Goal: Communication & Community: Answer question/provide support

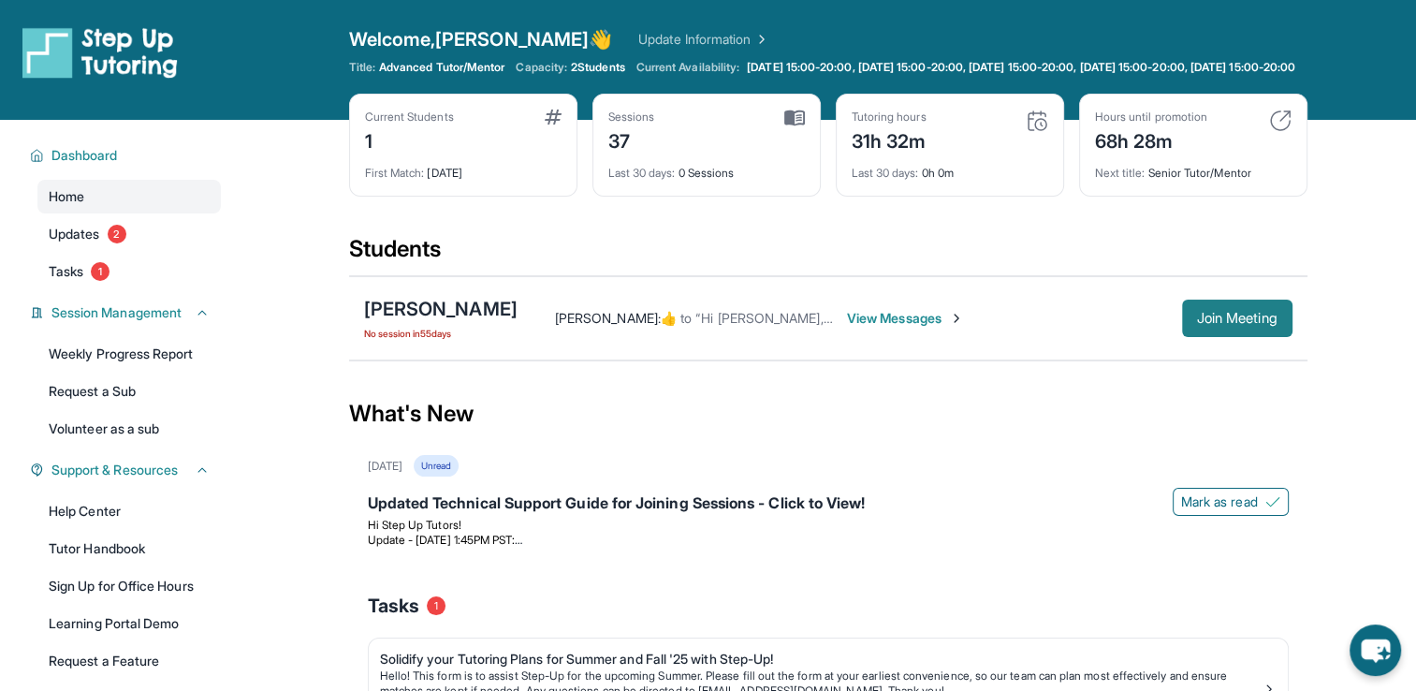
click at [1228, 324] on span "Join Meeting" at bounding box center [1237, 318] width 80 height 11
click at [780, 532] on p "Hi Step Up Tutors!" at bounding box center [828, 524] width 921 height 15
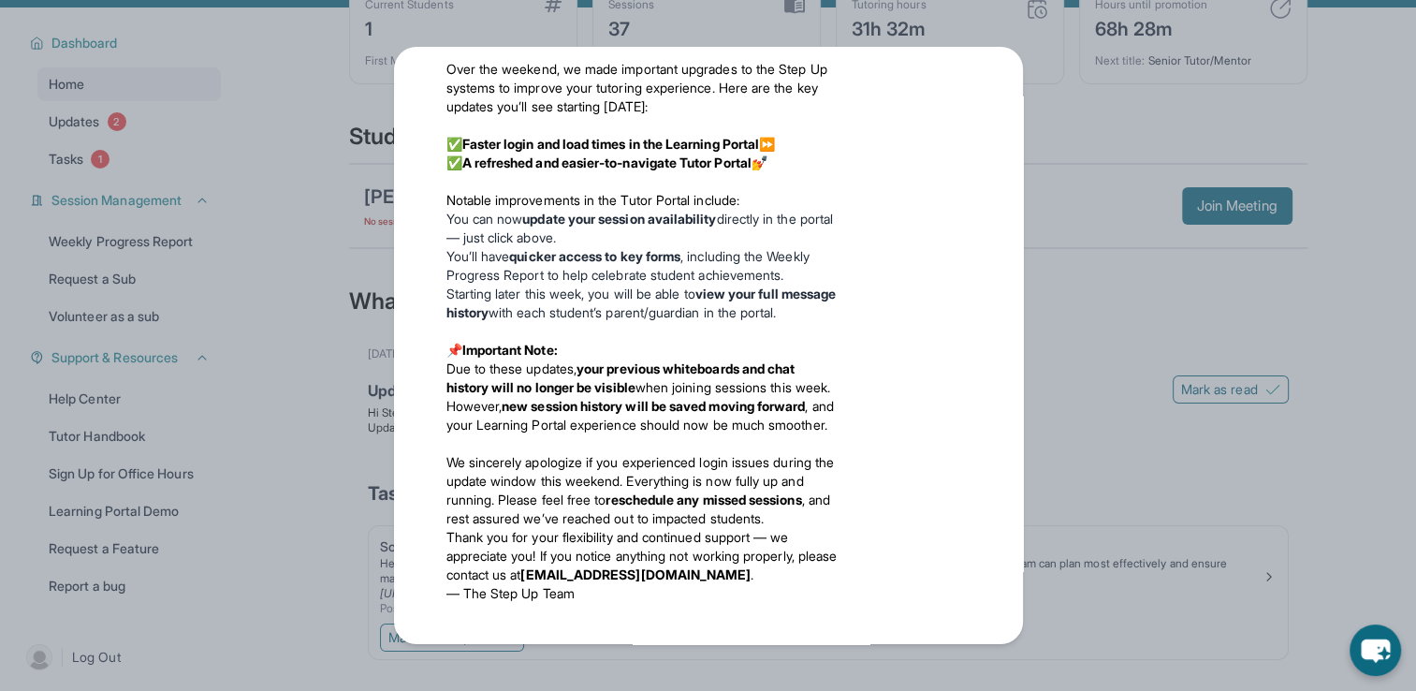
scroll to position [501, 0]
click at [1082, 281] on div "Updates [DATE] Updated Technical Support Guide for Joining Sessions - Click to …" at bounding box center [708, 345] width 1416 height 691
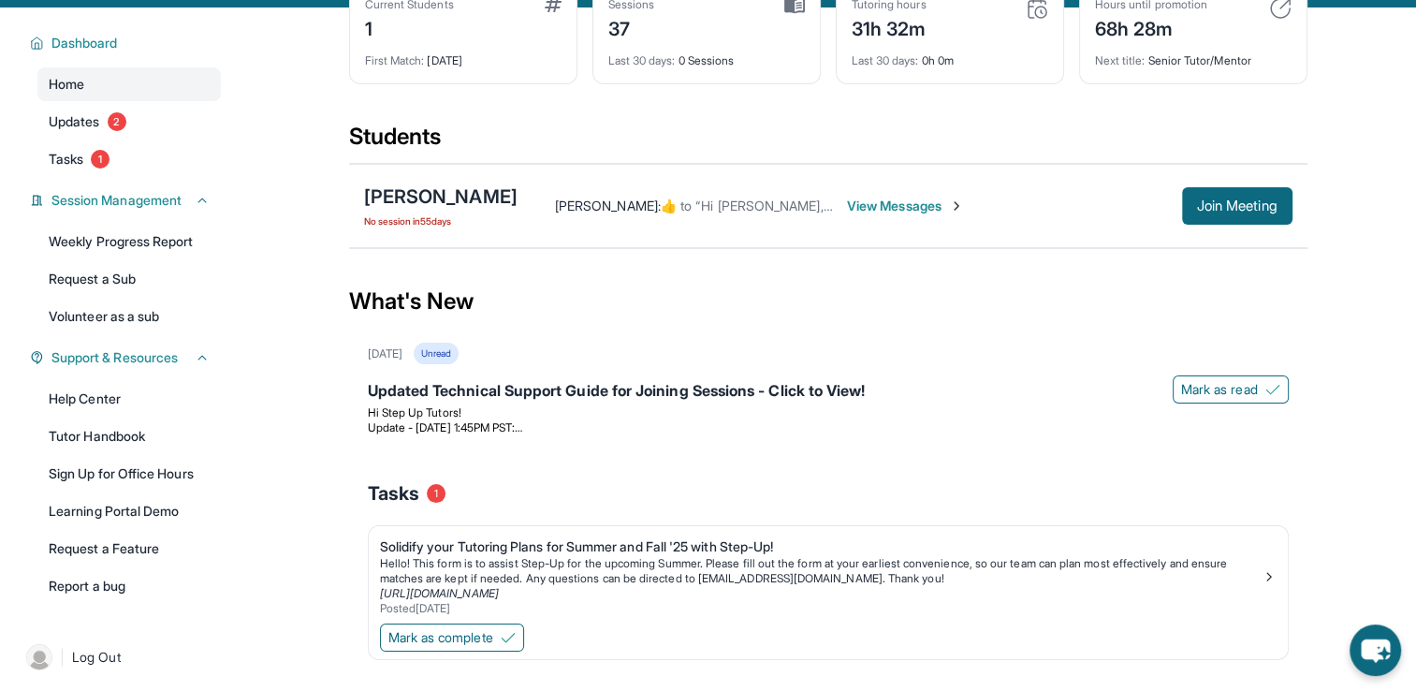
click at [863, 215] on span "View Messages" at bounding box center [905, 205] width 117 height 19
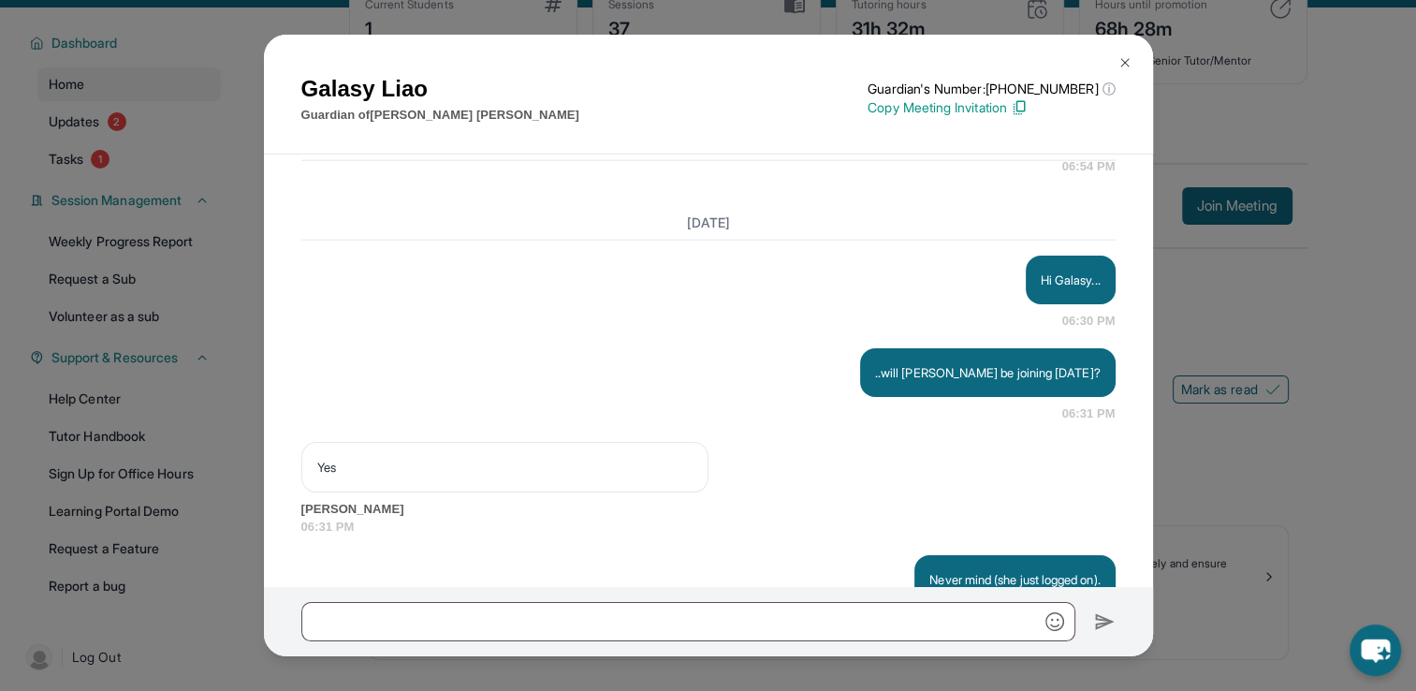
scroll to position [18744, 0]
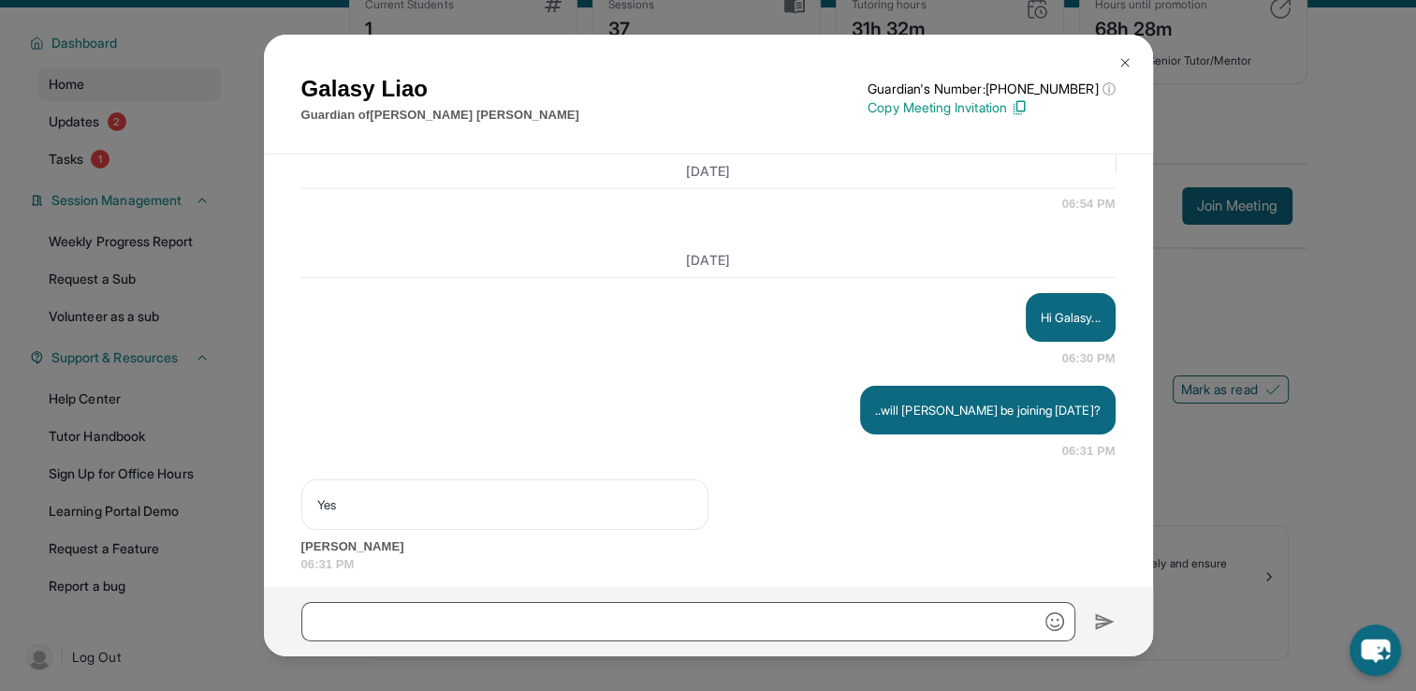
click at [1124, 65] on img at bounding box center [1124, 62] width 15 height 15
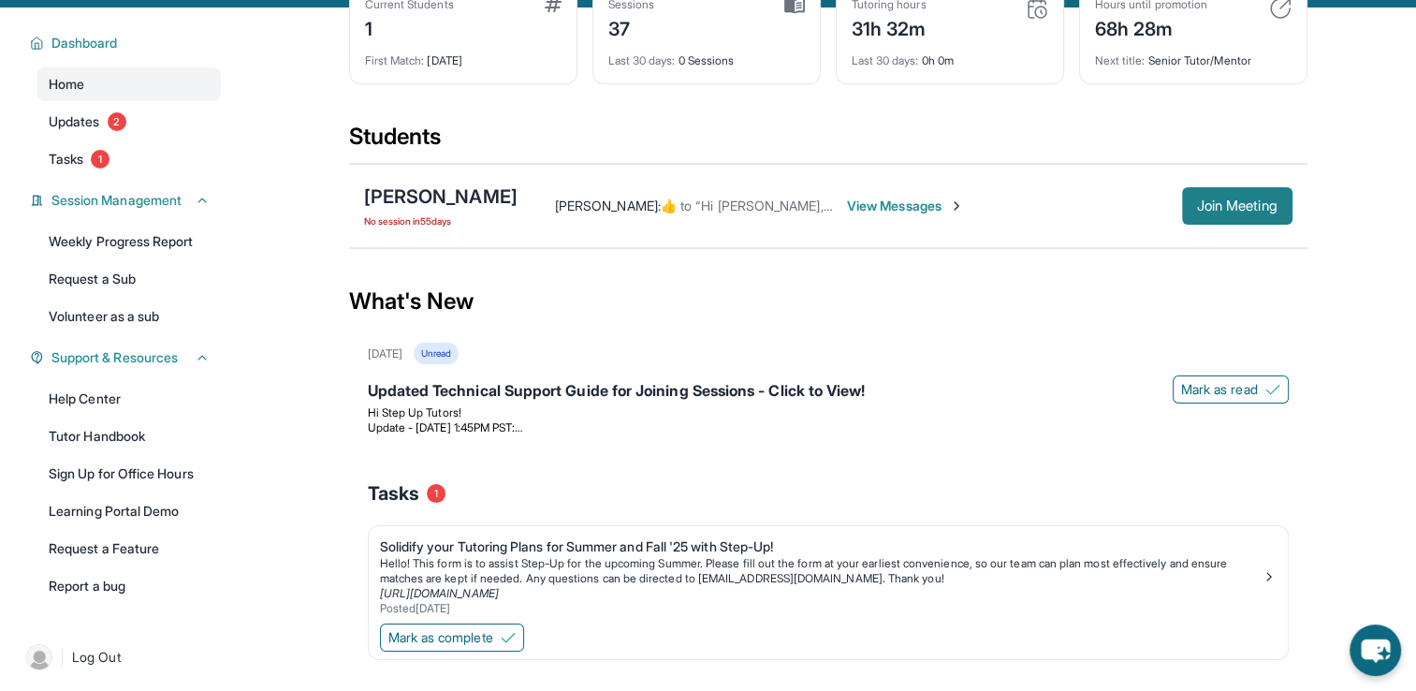
click at [1229, 211] on span "Join Meeting" at bounding box center [1237, 205] width 80 height 11
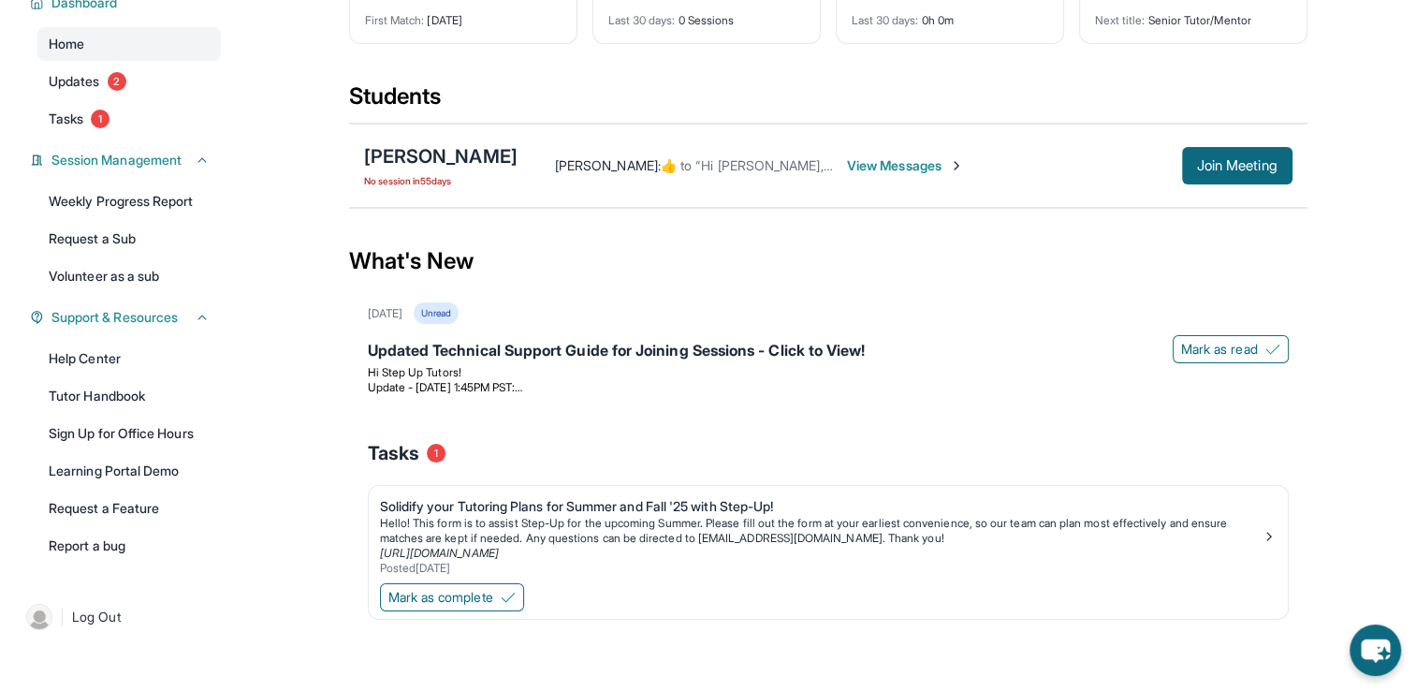
scroll to position [165, 0]
click at [86, 91] on span "Updates" at bounding box center [74, 81] width 51 height 19
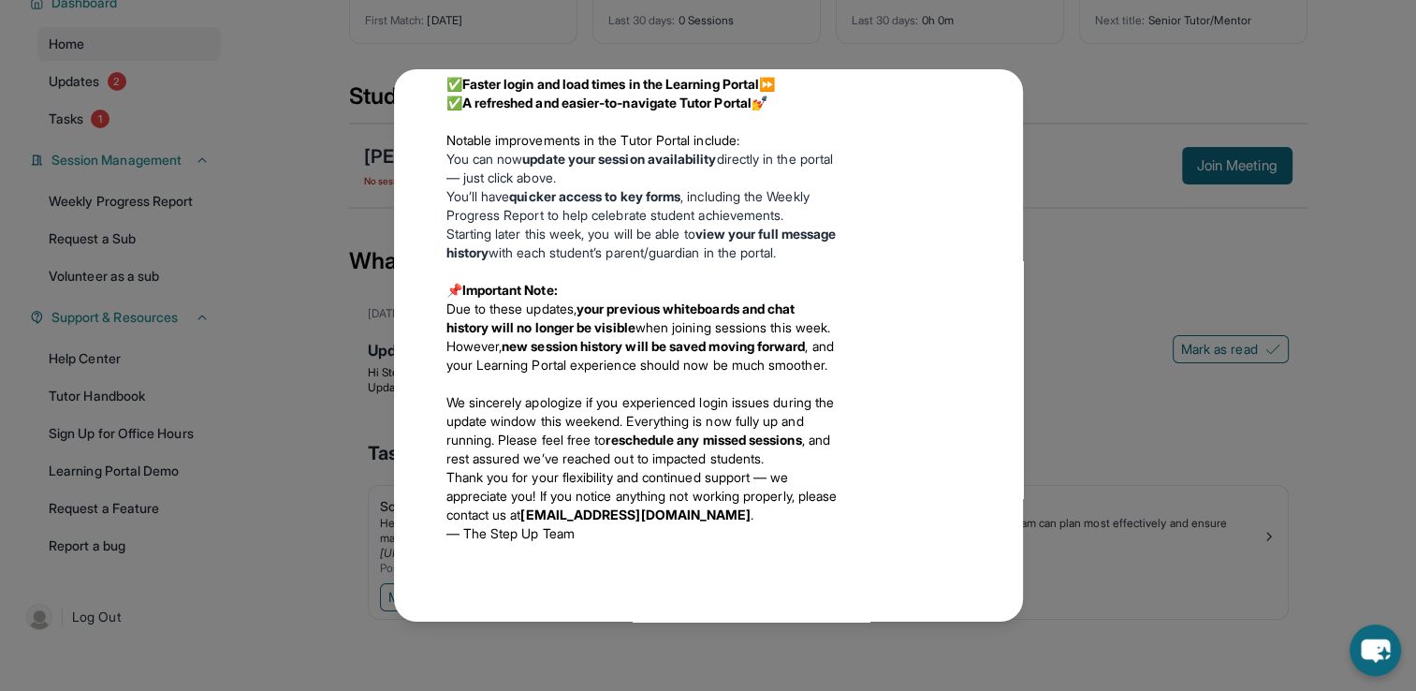
scroll to position [595, 0]
click at [196, 318] on div "Updates [DATE] Updated Technical Support Guide for Joining Sessions - Click to …" at bounding box center [708, 345] width 1416 height 691
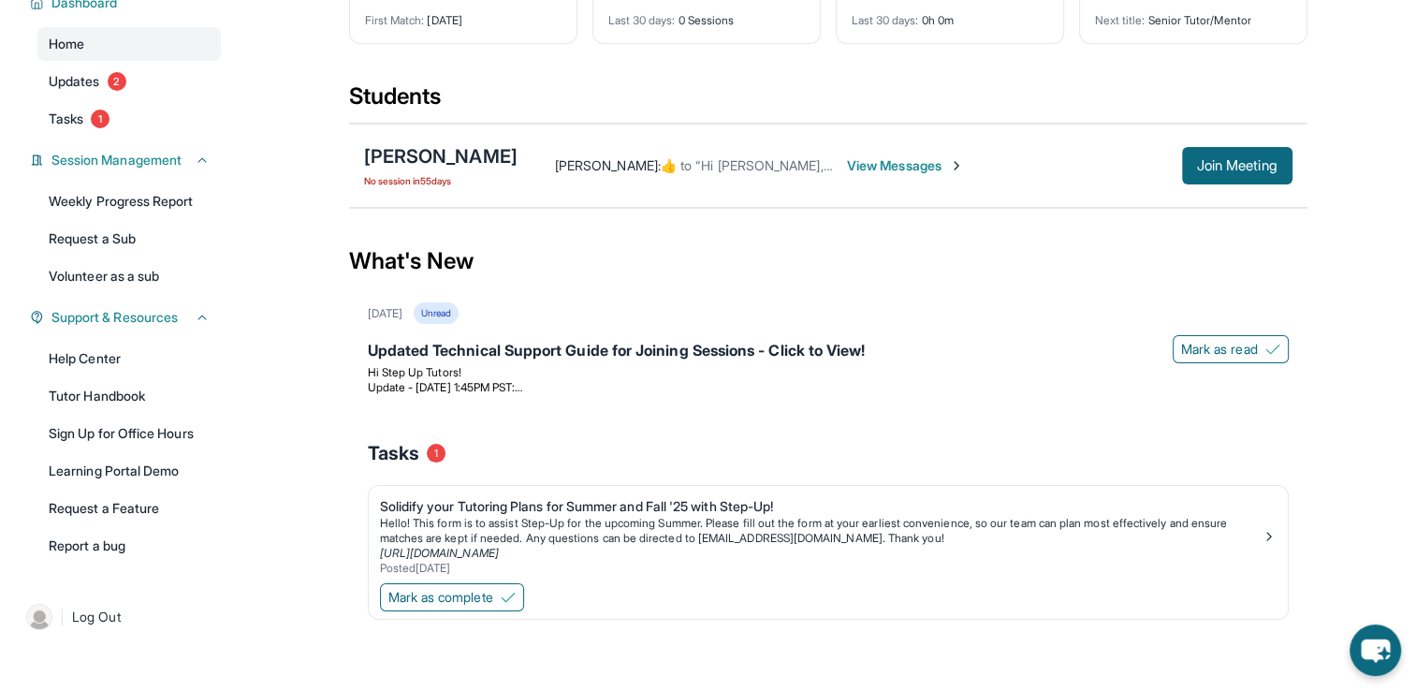
click at [196, 318] on icon at bounding box center [202, 317] width 15 height 15
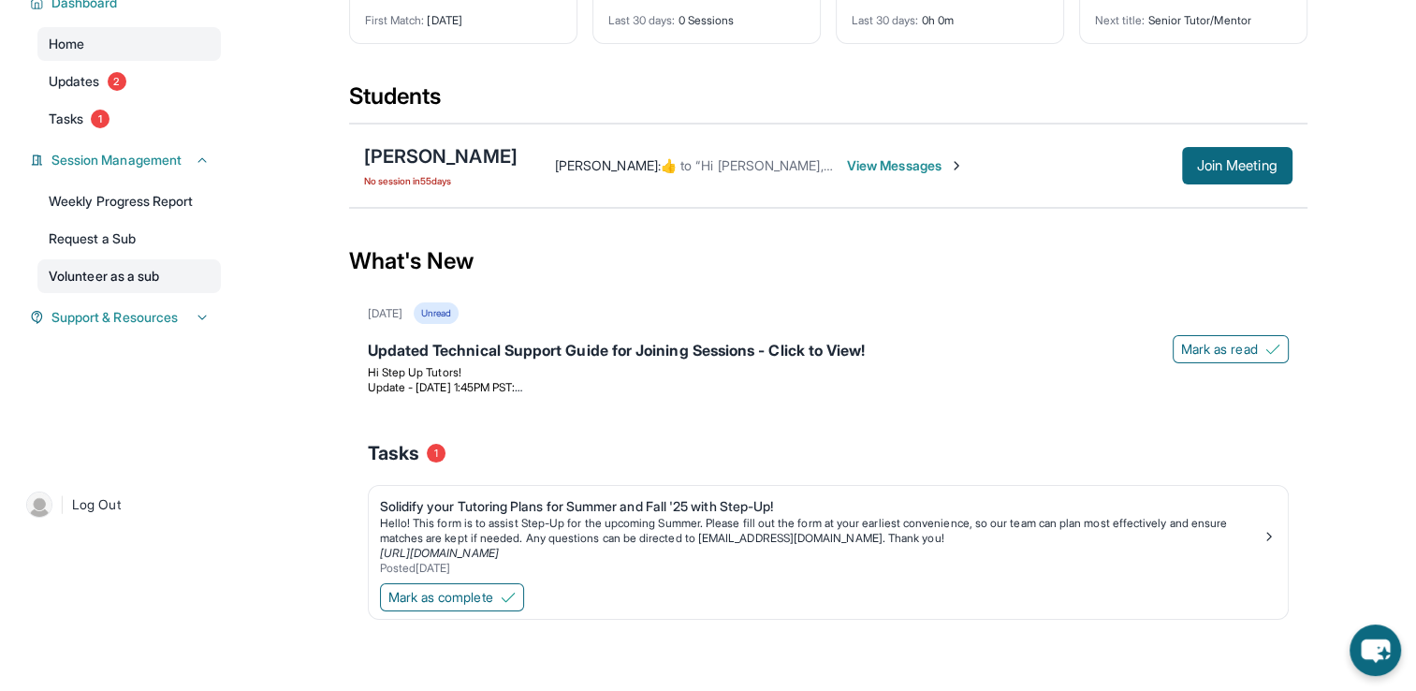
click at [196, 293] on link "Volunteer as a sub" at bounding box center [128, 276] width 183 height 34
click at [195, 325] on icon at bounding box center [202, 317] width 15 height 15
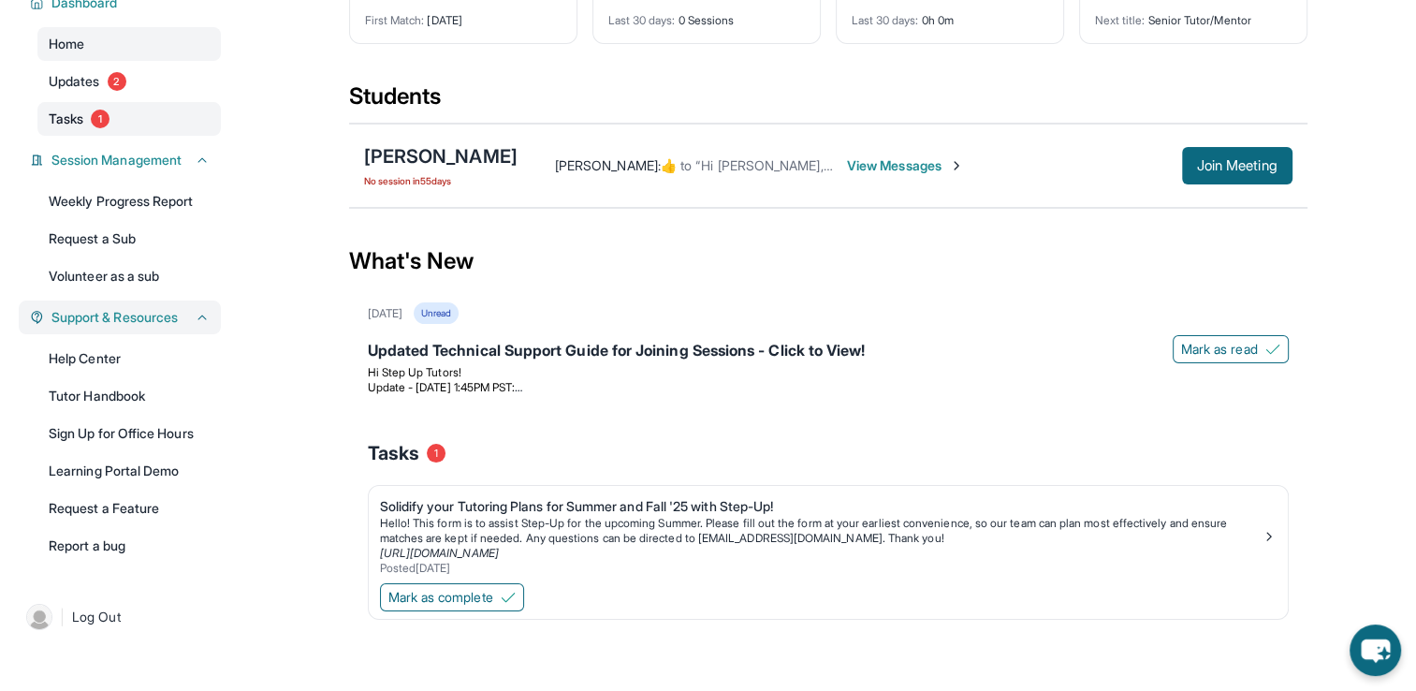
click at [172, 129] on link "Tasks 1" at bounding box center [128, 119] width 183 height 34
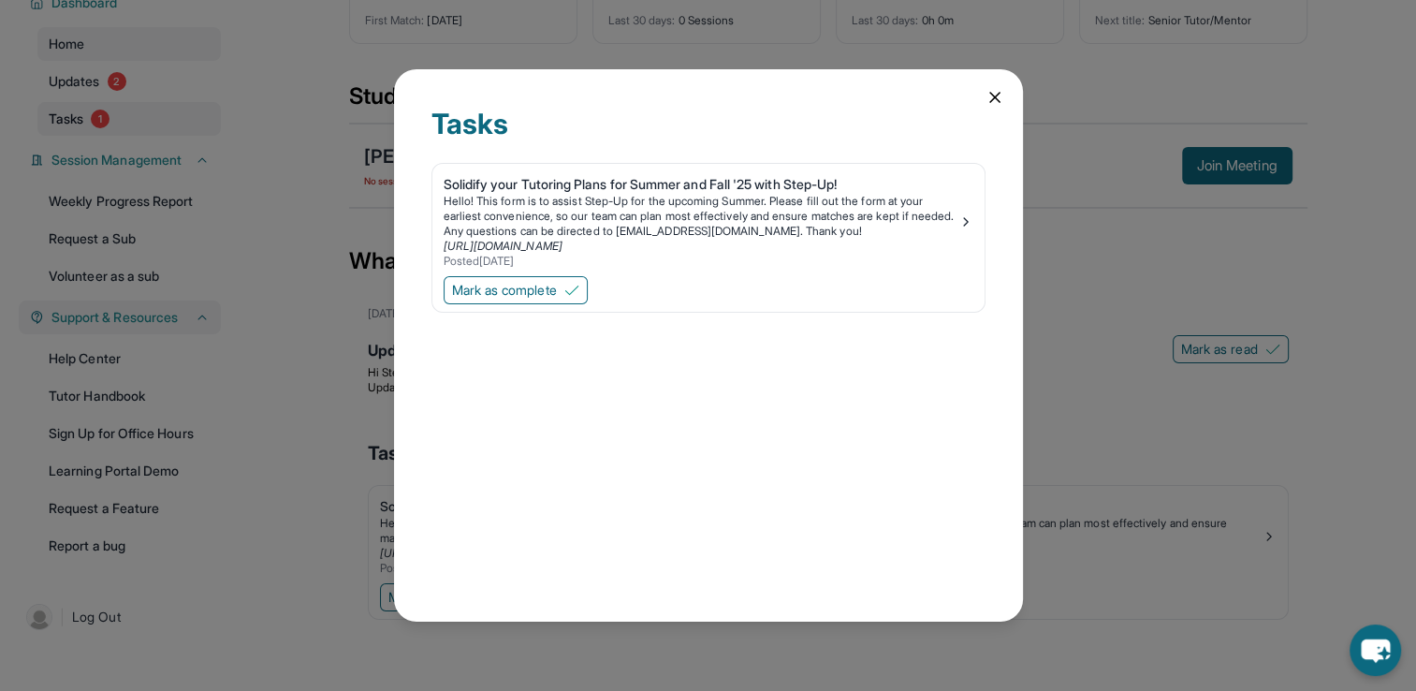
click at [172, 129] on div "Tasks Solidify your Tutoring Plans for Summer and Fall '25 with Step-Up! Hello!…" at bounding box center [708, 345] width 1416 height 691
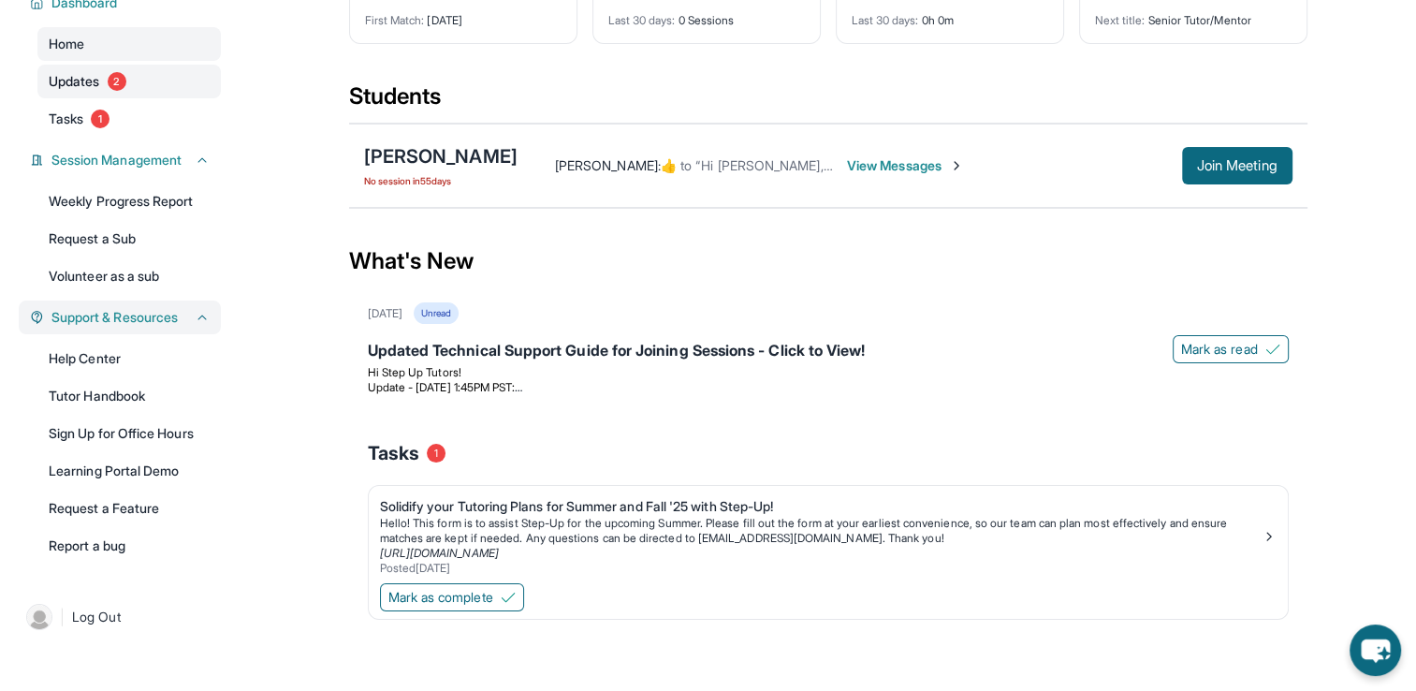
click at [137, 80] on link "Updates 2" at bounding box center [128, 82] width 183 height 34
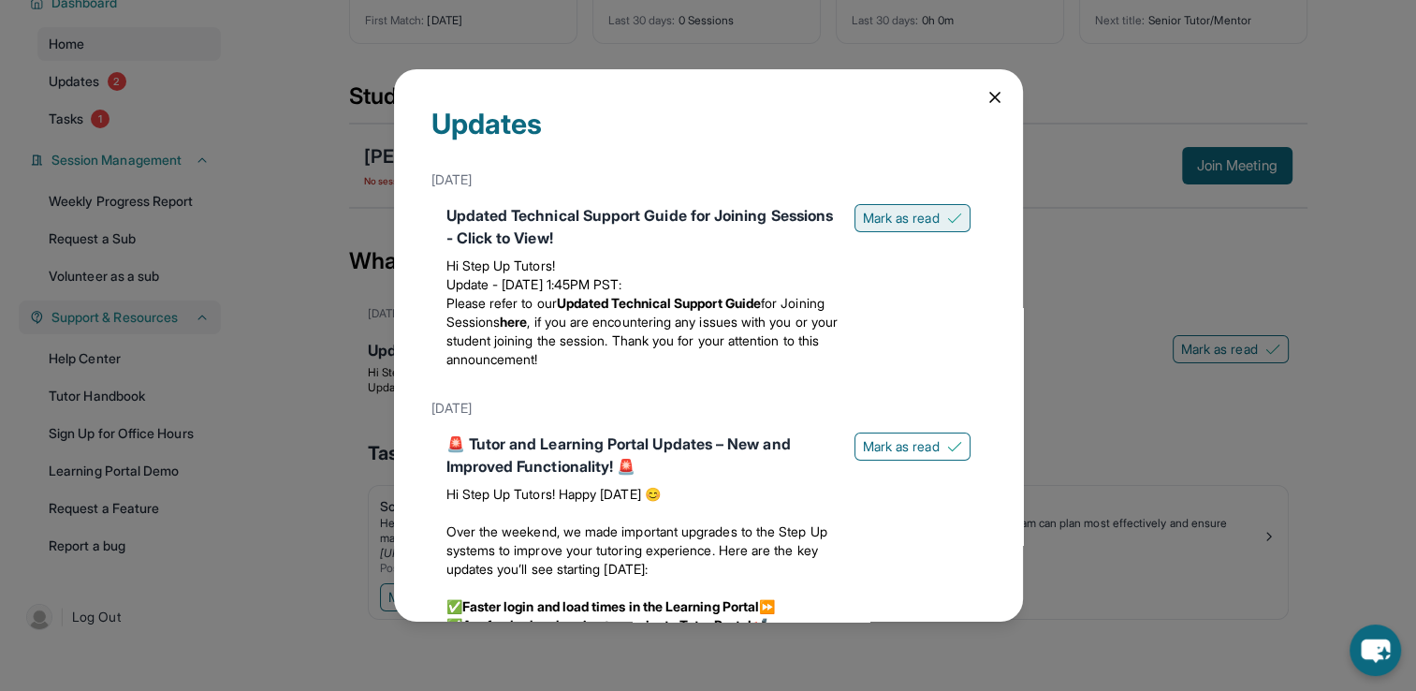
click at [868, 215] on span "Mark as read" at bounding box center [901, 218] width 77 height 19
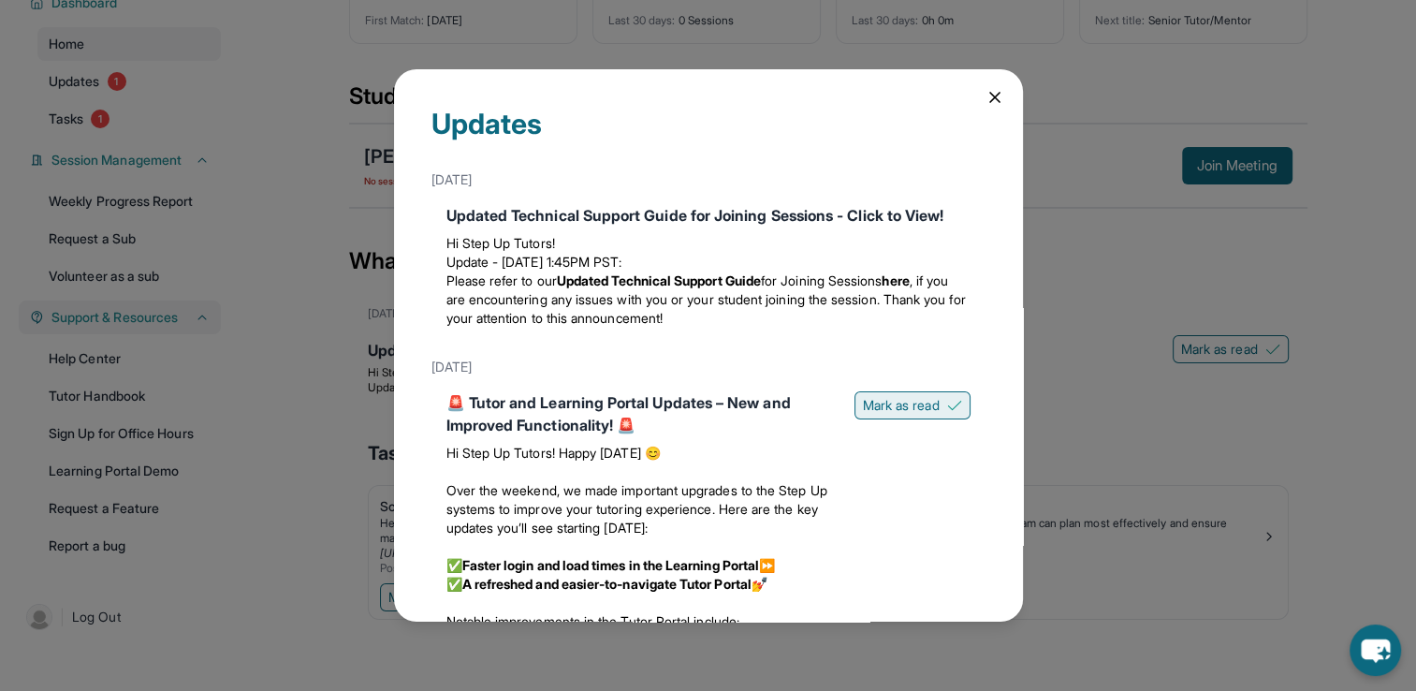
click at [911, 415] on span "Mark as read" at bounding box center [901, 405] width 77 height 19
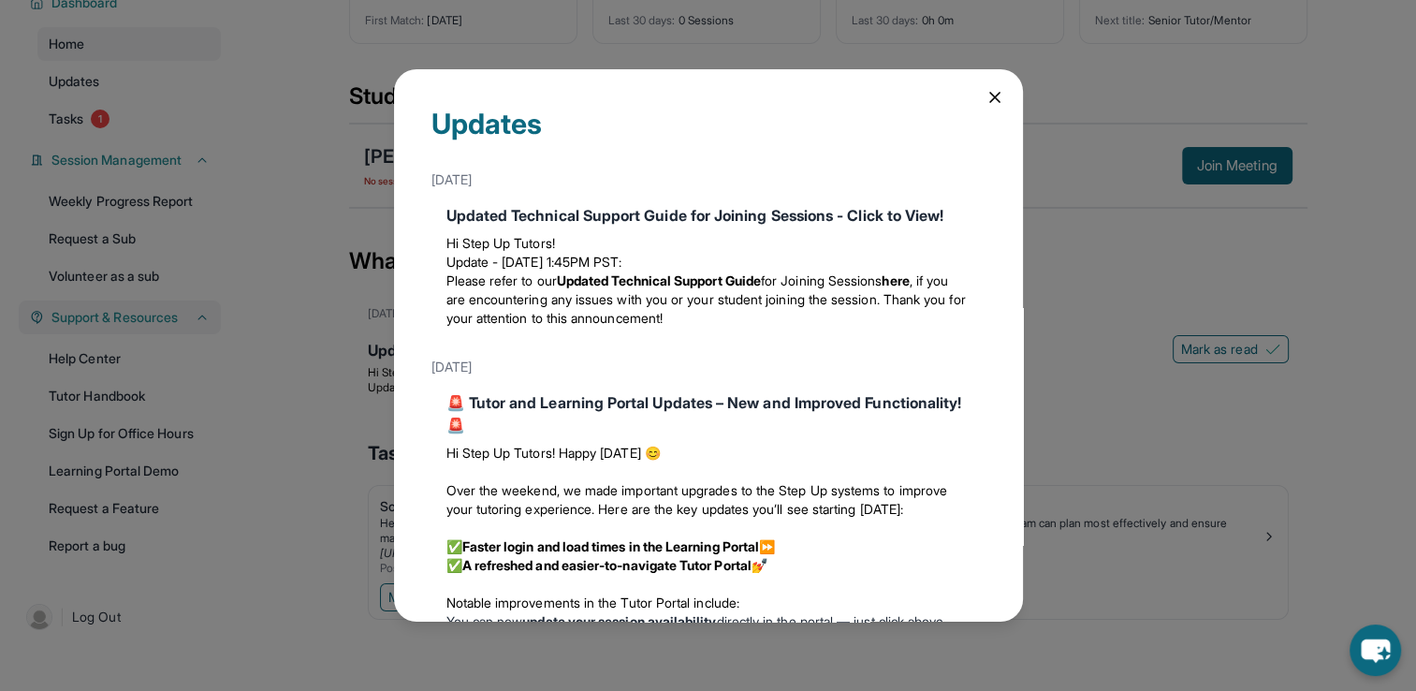
click at [109, 115] on div "Updates [DATE] Updated Technical Support Guide for Joining Sessions - Click to …" at bounding box center [708, 345] width 1416 height 691
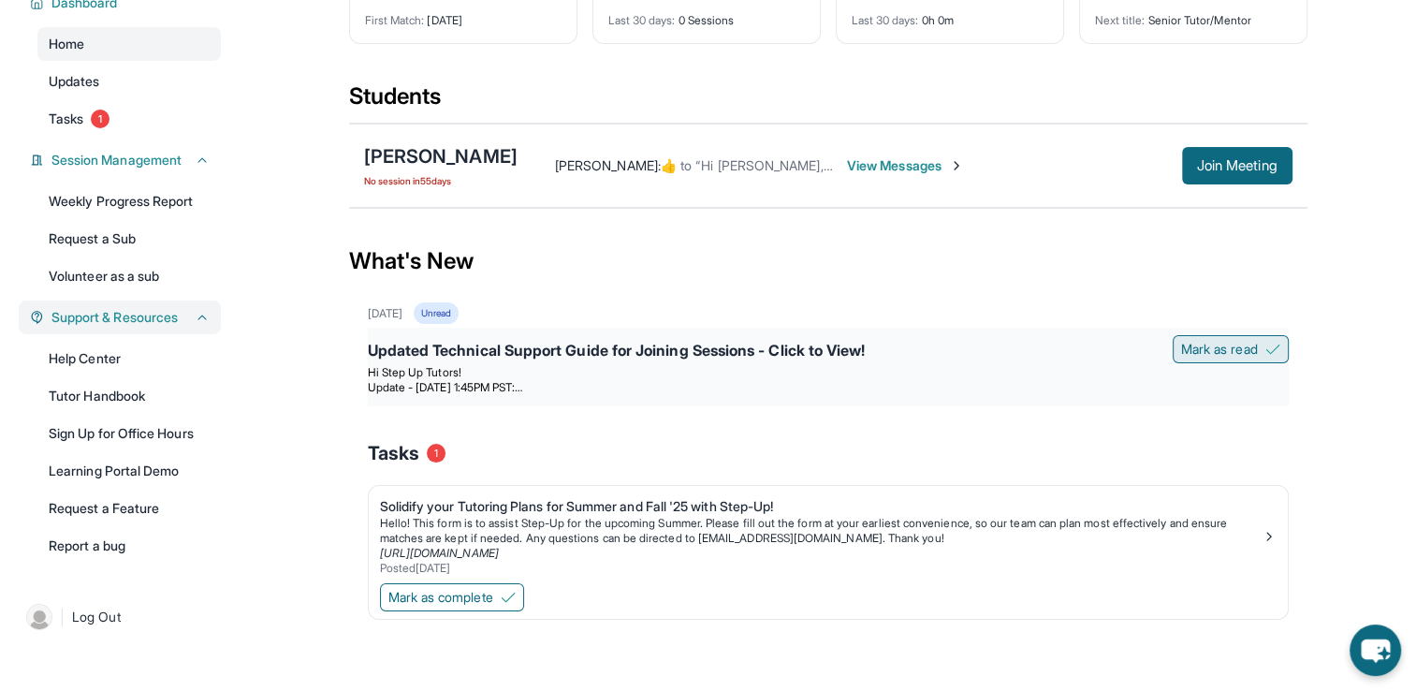
click at [1212, 345] on span "Mark as read" at bounding box center [1219, 349] width 77 height 19
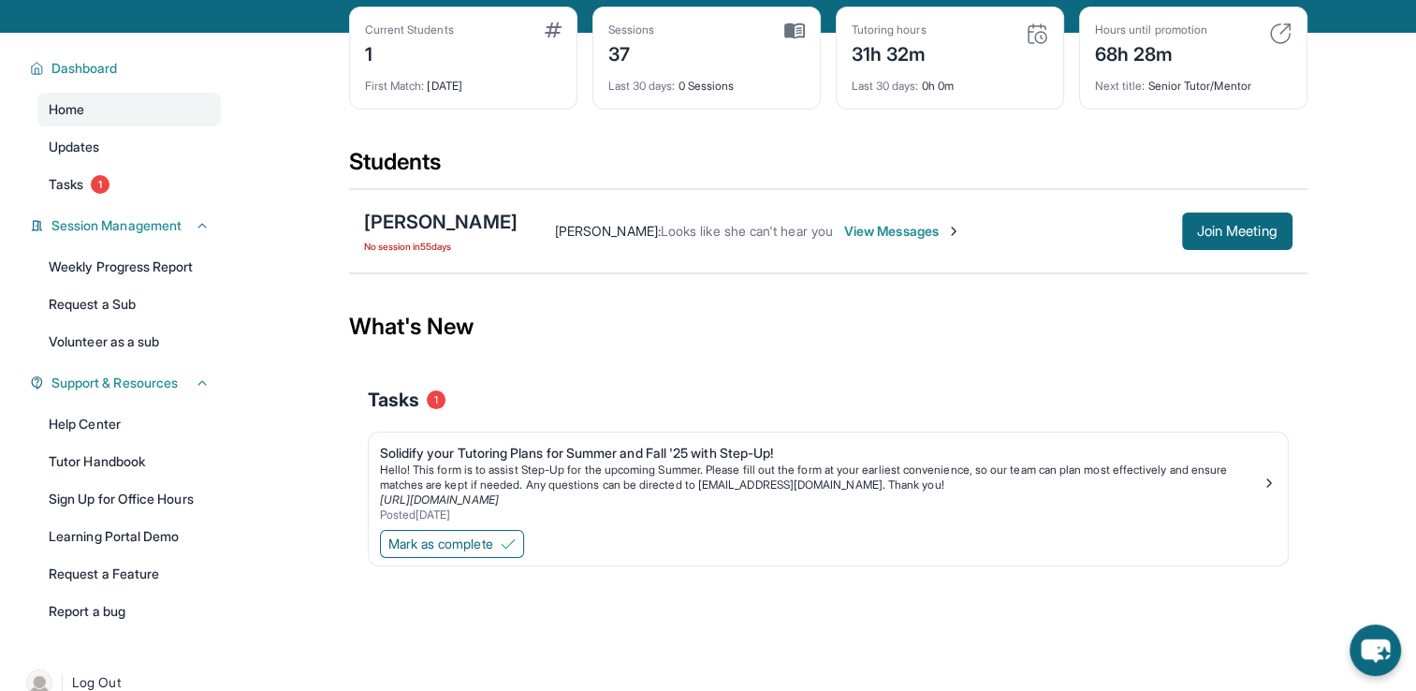
scroll to position [135, 0]
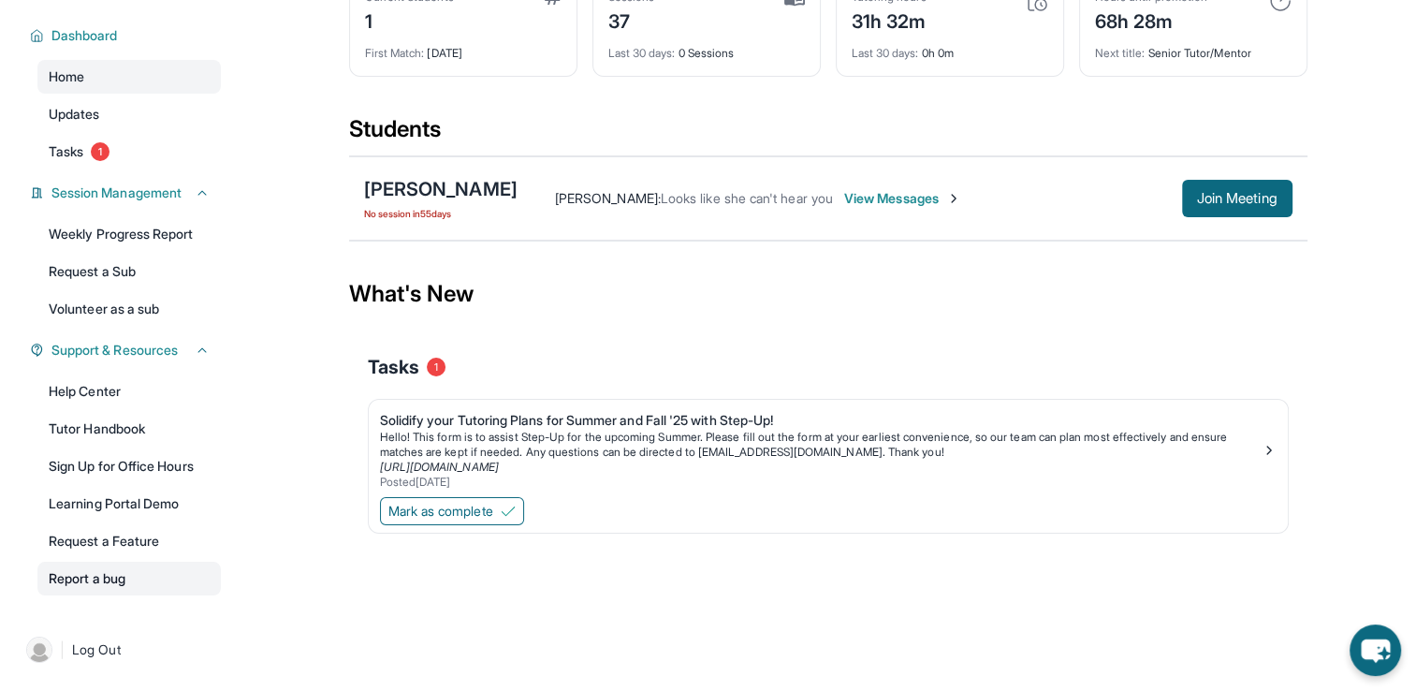
click at [86, 581] on link "Report a bug" at bounding box center [128, 578] width 183 height 34
